Goal: Find specific page/section

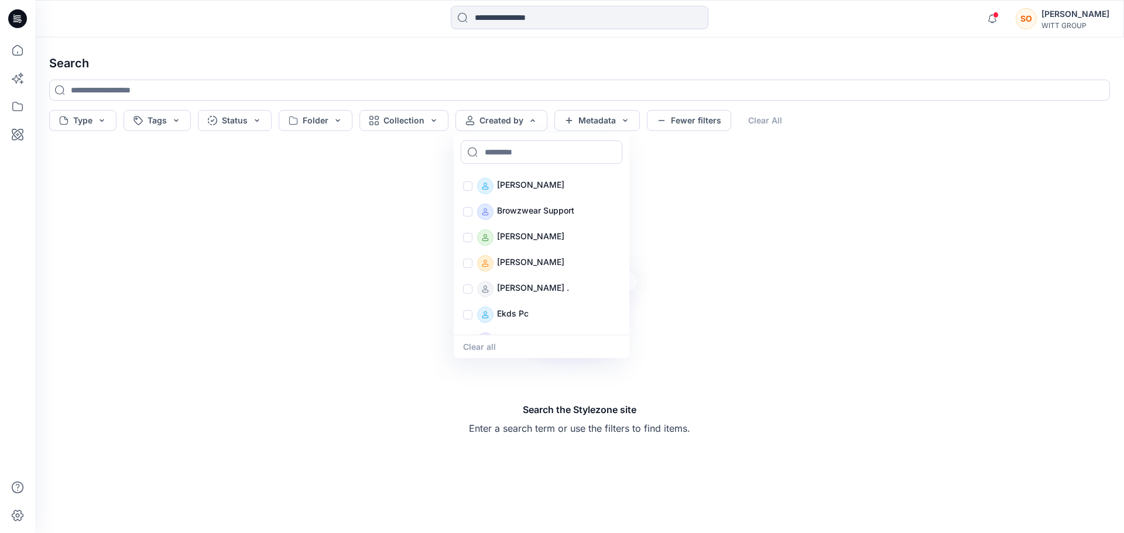
scroll to position [508, 0]
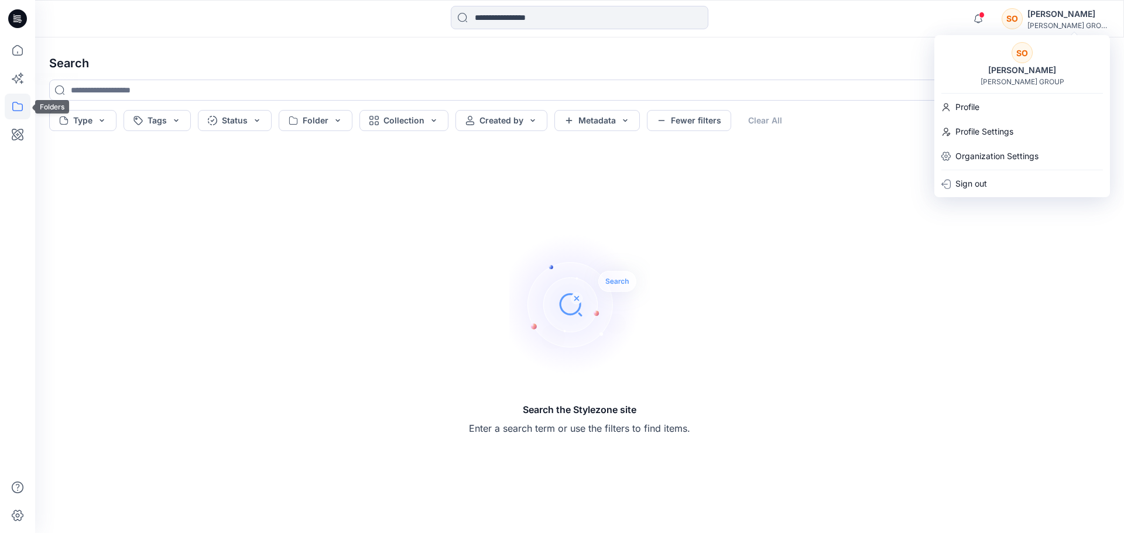
click at [17, 107] on icon at bounding box center [18, 107] width 26 height 26
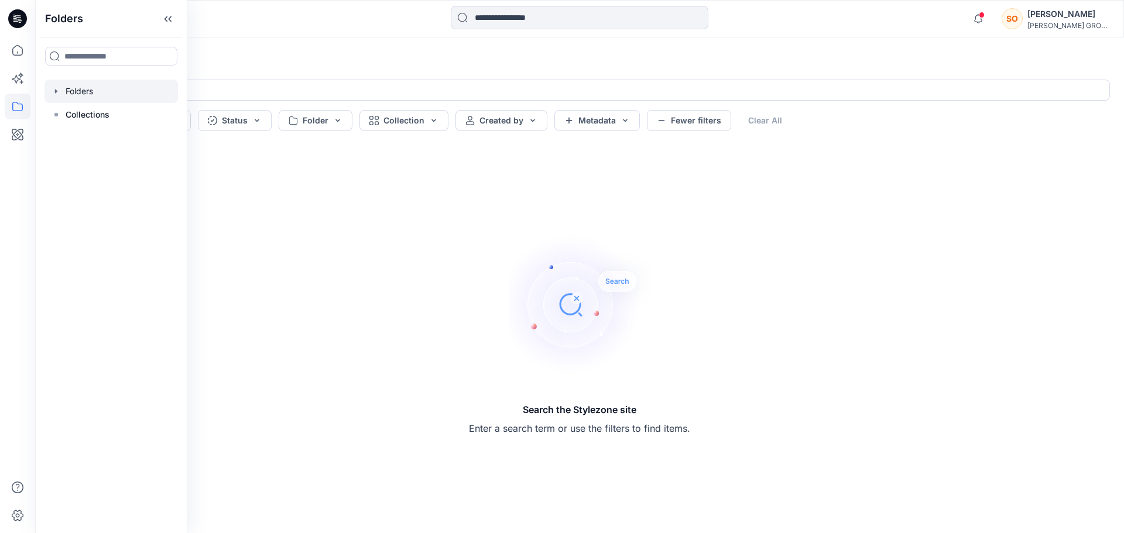
click at [94, 88] on div at bounding box center [110, 91] width 133 height 23
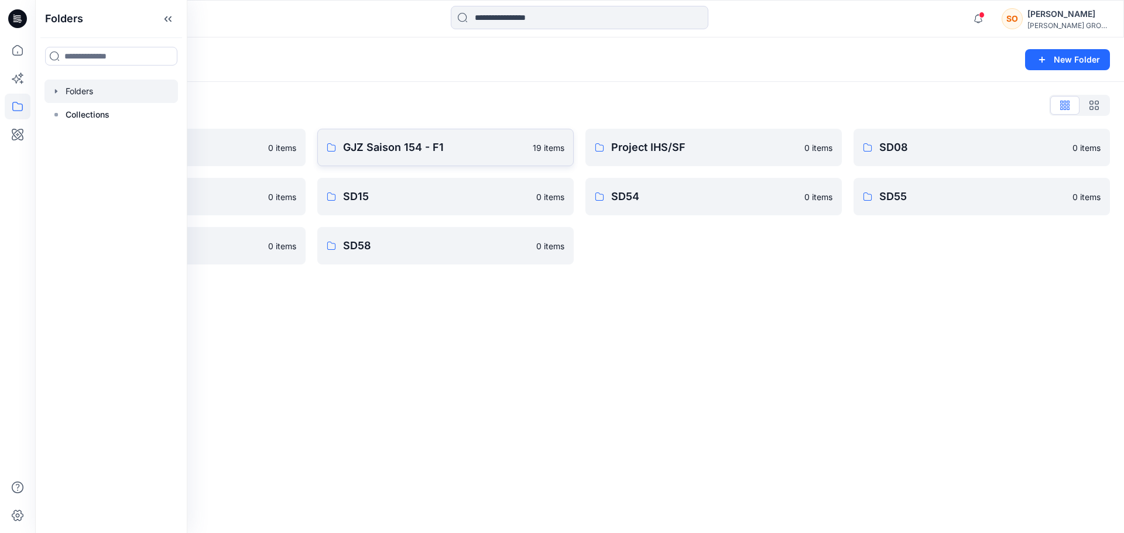
click at [420, 141] on p "GJZ Saison 154 - F1" at bounding box center [434, 147] width 183 height 16
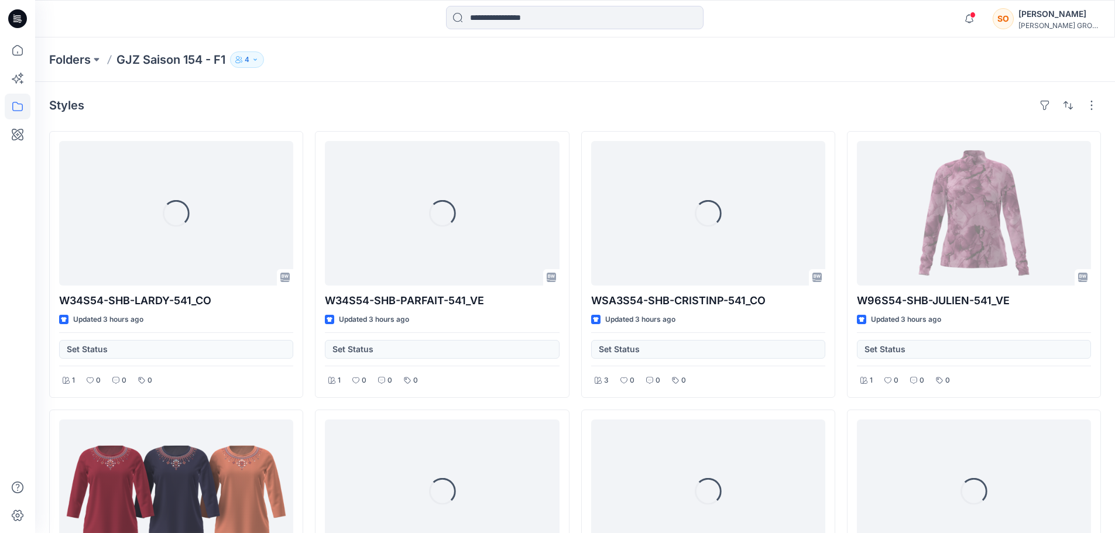
click at [241, 59] on icon "button" at bounding box center [238, 59] width 7 height 7
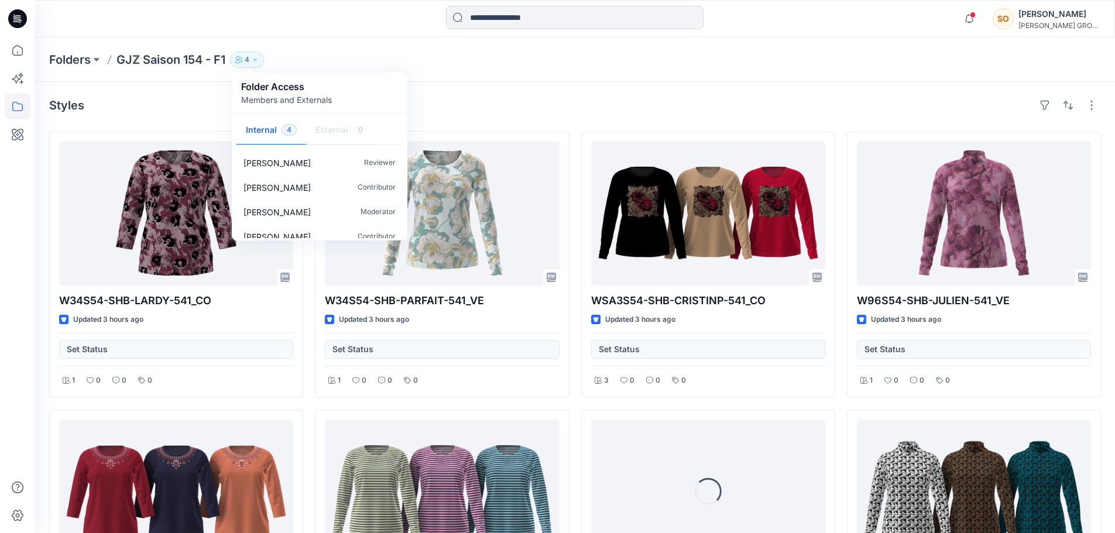
click at [576, 74] on div "Folders GJZ Saison 154 - F1 4 Folder Access Members and Externals Internal 4 Ex…" at bounding box center [575, 59] width 1080 height 44
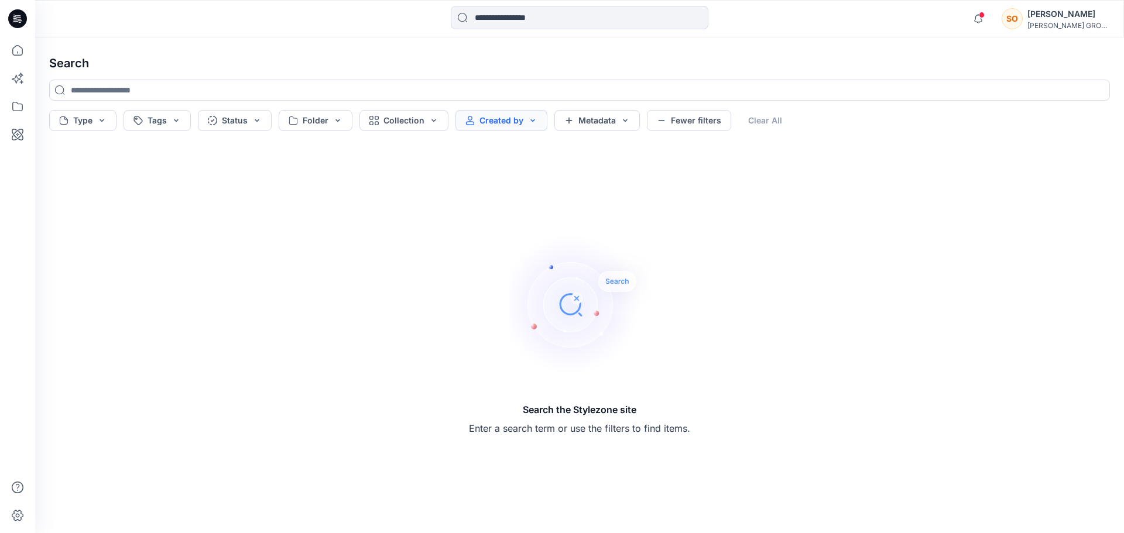
click at [503, 121] on button "Created by" at bounding box center [502, 120] width 92 height 21
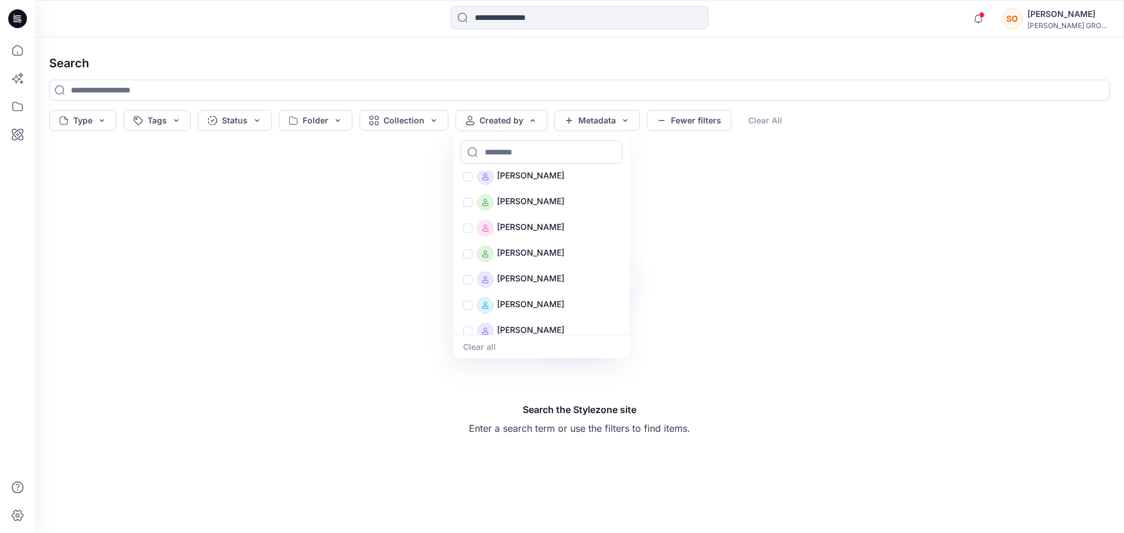
scroll to position [183, 0]
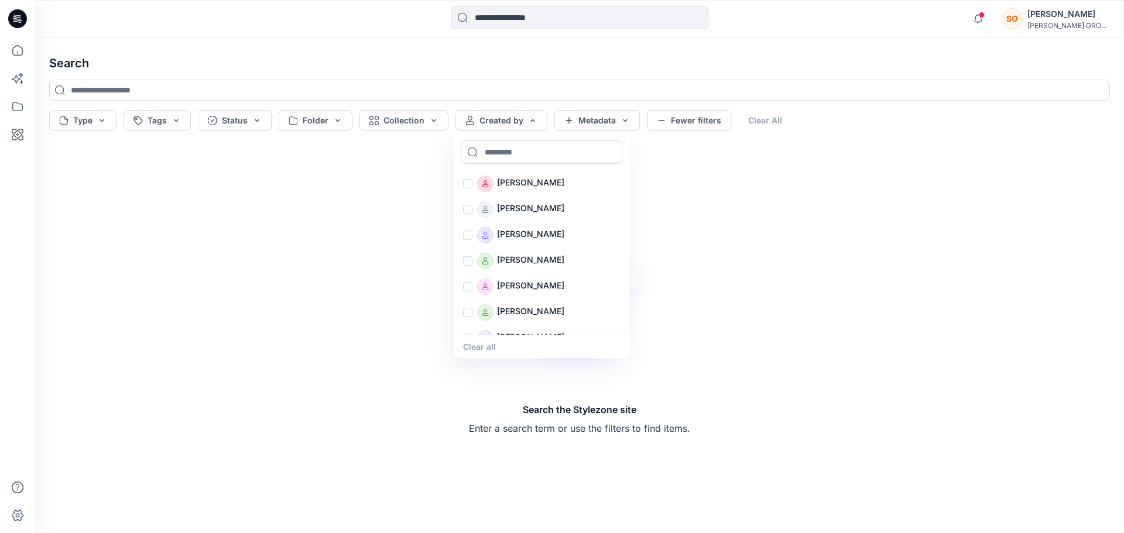
click at [778, 155] on div "Search the Stylezone site Enter a search term or use the filters to find items." at bounding box center [580, 334] width 1080 height 379
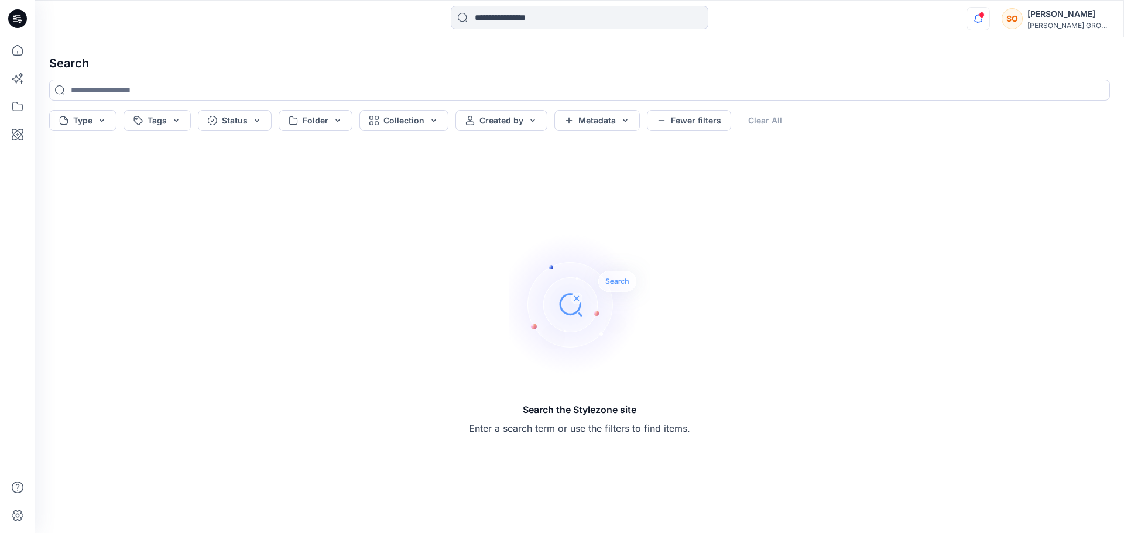
click at [983, 20] on icon "button" at bounding box center [978, 19] width 8 height 8
